Goal: Task Accomplishment & Management: Manage account settings

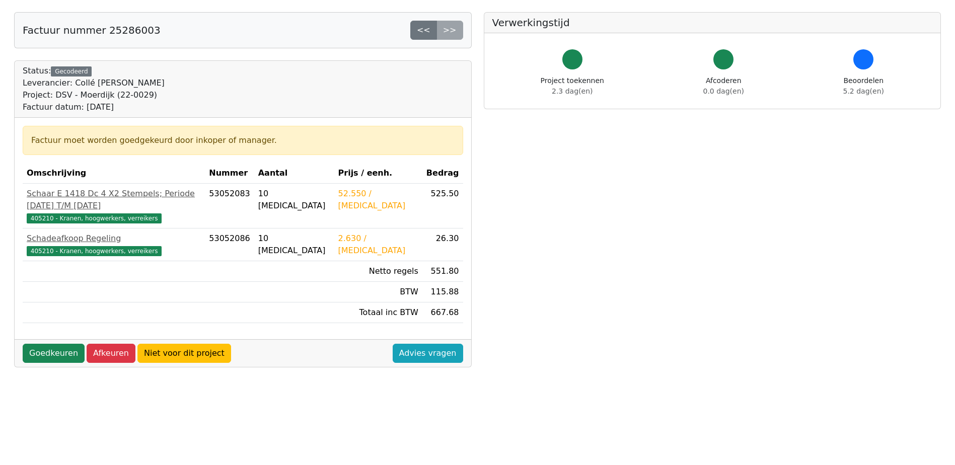
scroll to position [30, 0]
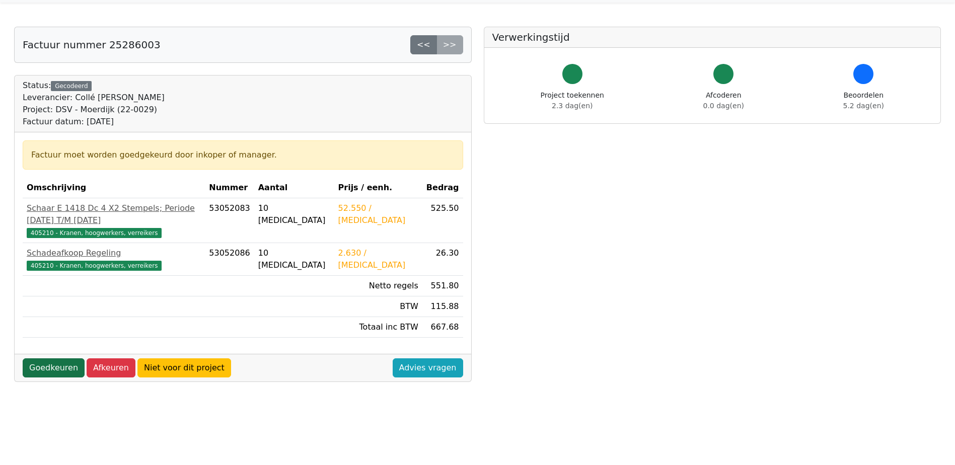
click at [63, 359] on link "Goedkeuren" at bounding box center [54, 368] width 62 height 19
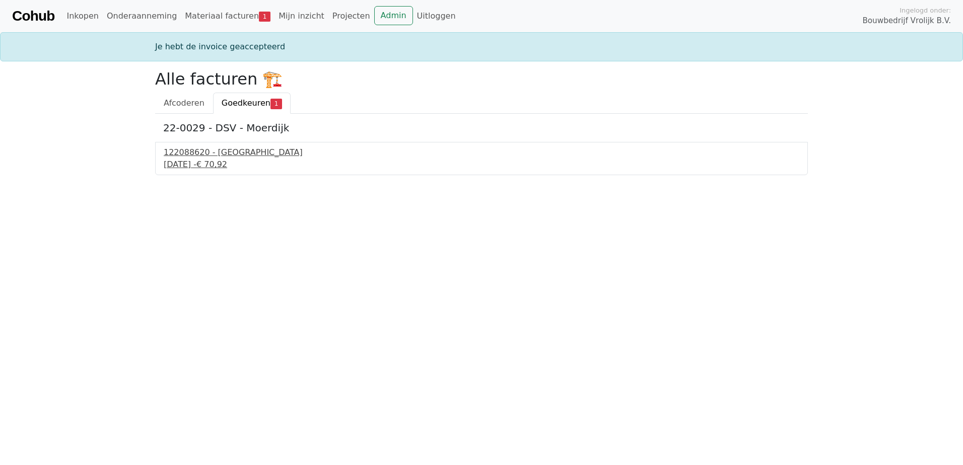
click at [227, 158] on div "122088620 - PontMeyer" at bounding box center [482, 153] width 636 height 12
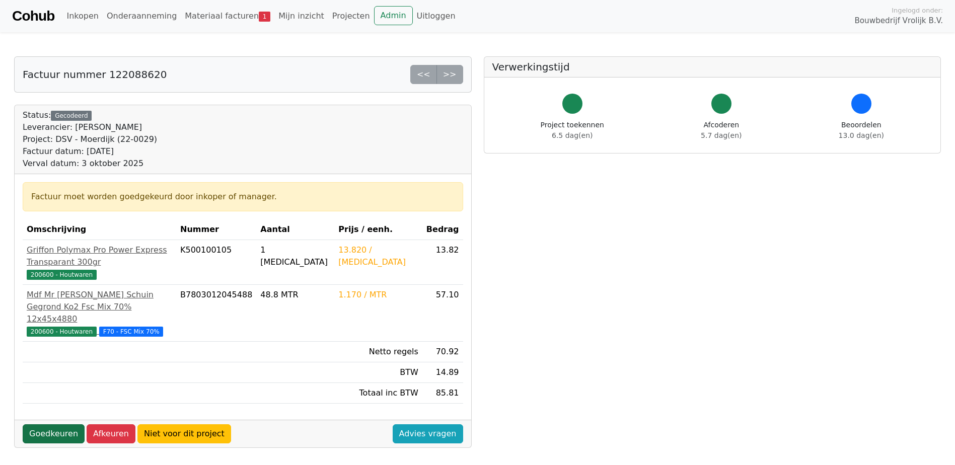
click at [55, 425] on link "Goedkeuren" at bounding box center [54, 434] width 62 height 19
